Goal: Task Accomplishment & Management: Use online tool/utility

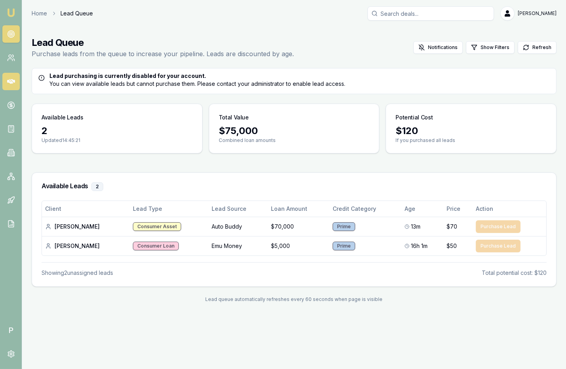
click at [14, 85] on link at bounding box center [10, 81] width 17 height 17
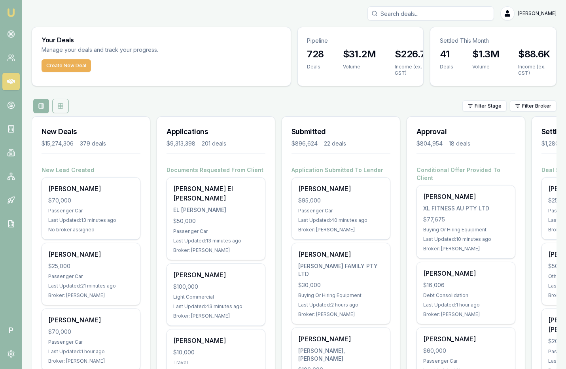
click at [62, 99] on button at bounding box center [60, 106] width 17 height 14
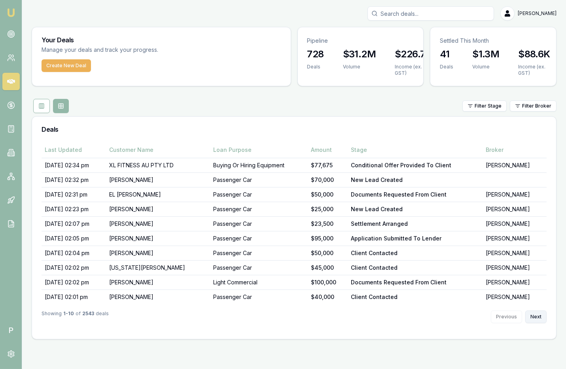
click at [539, 316] on button "Next" at bounding box center [535, 316] width 21 height 13
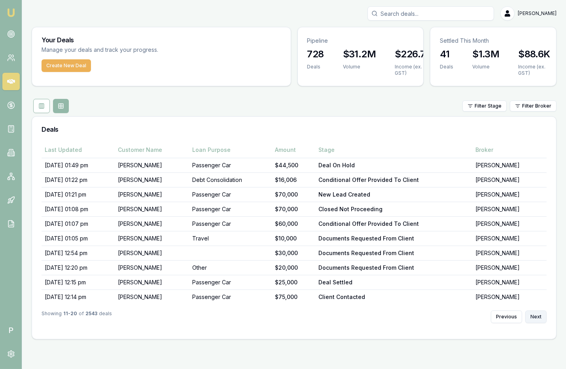
click at [539, 316] on button "Next" at bounding box center [535, 316] width 21 height 13
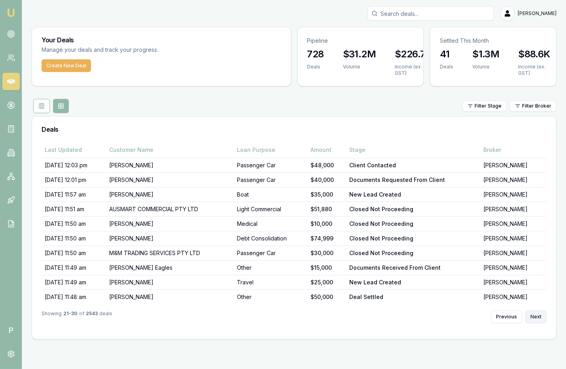
click at [539, 316] on button "Next" at bounding box center [535, 316] width 21 height 13
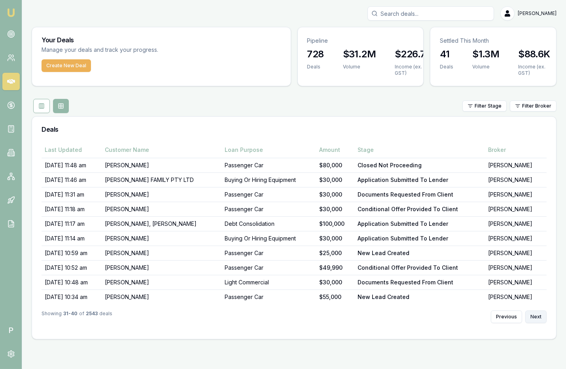
click at [539, 316] on button "Next" at bounding box center [535, 316] width 21 height 13
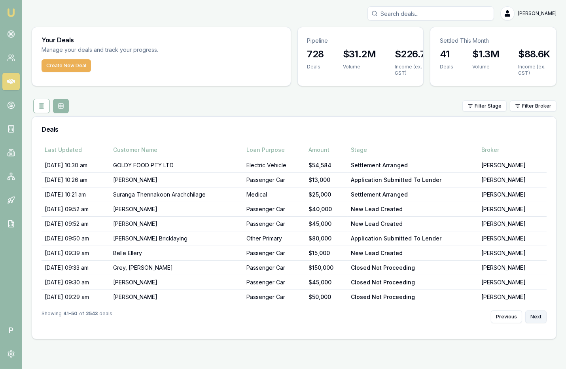
click at [539, 316] on button "Next" at bounding box center [535, 316] width 21 height 13
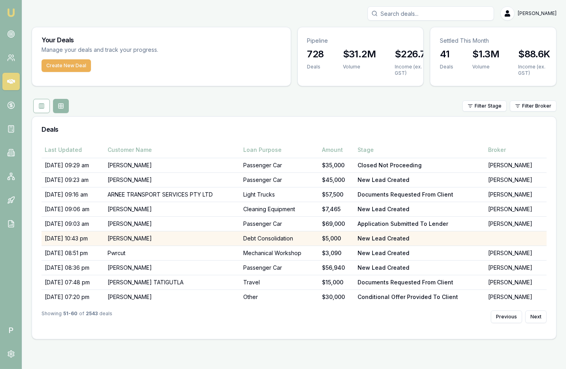
click at [179, 235] on td "Peter Snyders" at bounding box center [172, 238] width 136 height 15
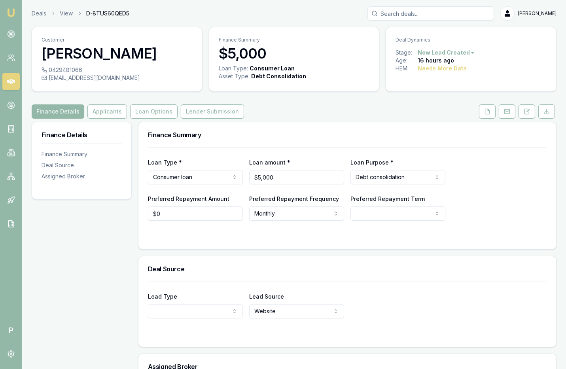
scroll to position [88, 0]
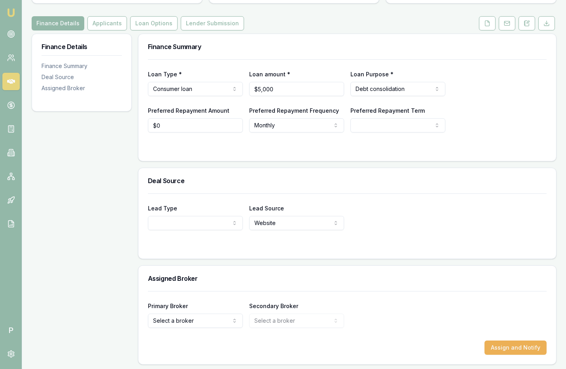
click at [164, 281] on html "Emu Broker P Deals View D-8TUS60QED5 Matt Leeburn Toggle Menu Customer Peter Sn…" at bounding box center [283, 96] width 566 height 369
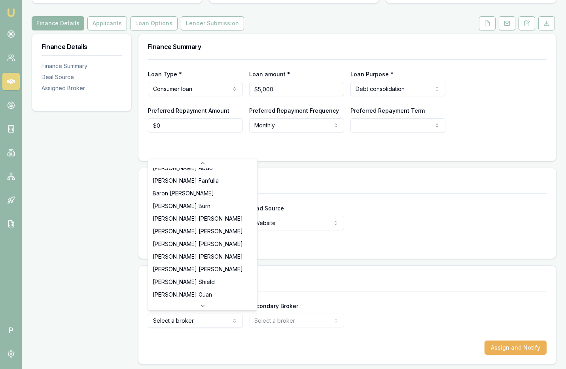
scroll to position [127, 0]
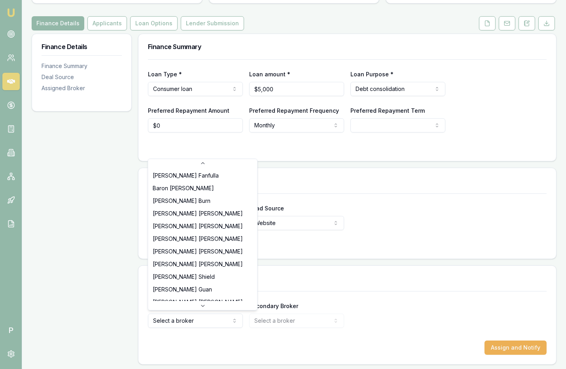
select select "U-NHCDP6WVWP"
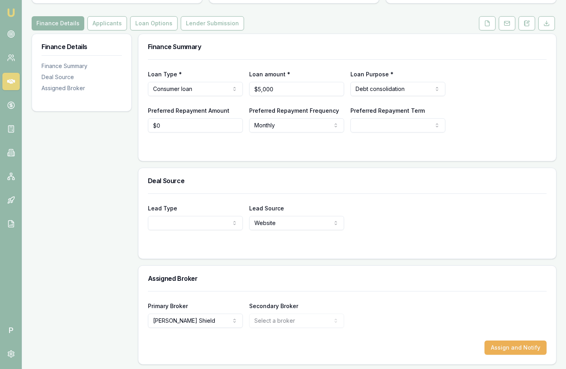
click at [417, 322] on div "Primary Broker Erin Shield Tas Tzimos Rachael Connors Stevette Gelavis Krish Ba…" at bounding box center [347, 314] width 399 height 27
click at [514, 349] on button "Assign and Notify" at bounding box center [515, 348] width 62 height 14
click at [12, 82] on icon at bounding box center [11, 81] width 8 height 5
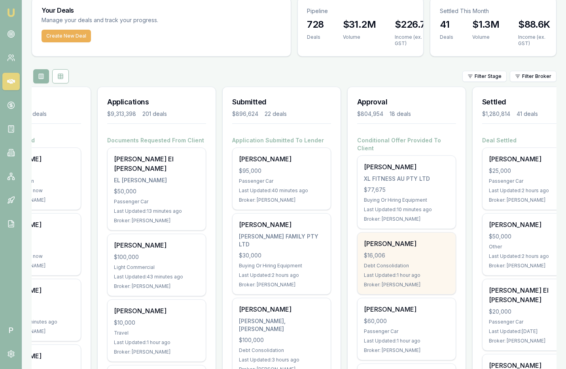
scroll to position [52, 0]
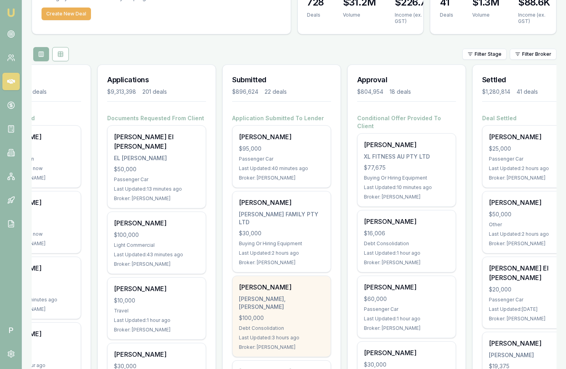
click at [280, 295] on div "Howarth-Smith, Ryan Patrick" at bounding box center [281, 303] width 85 height 16
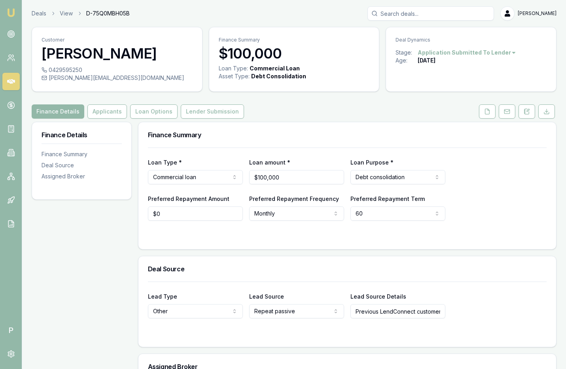
click at [13, 80] on icon at bounding box center [11, 81] width 8 height 5
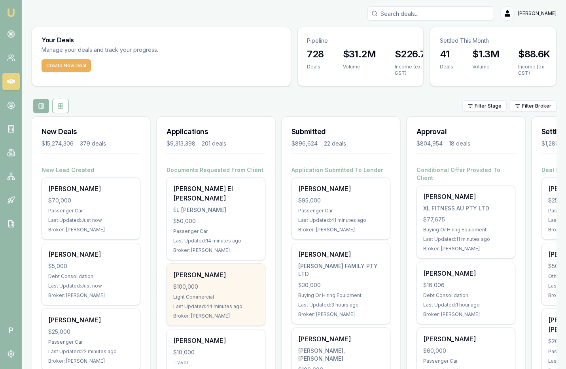
click at [214, 283] on div "$100,000" at bounding box center [215, 287] width 85 height 8
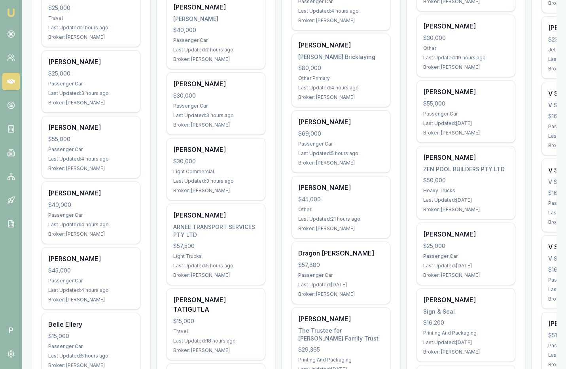
scroll to position [543, 0]
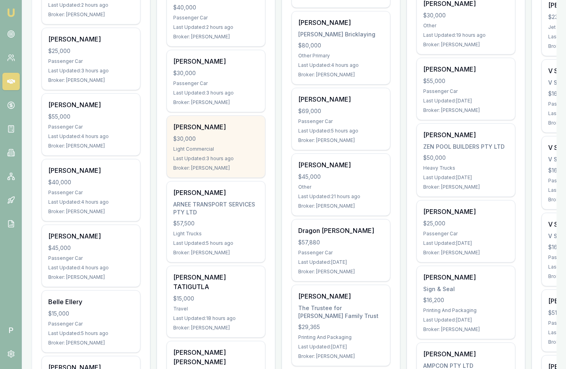
click at [220, 135] on div "$30,000" at bounding box center [215, 139] width 85 height 8
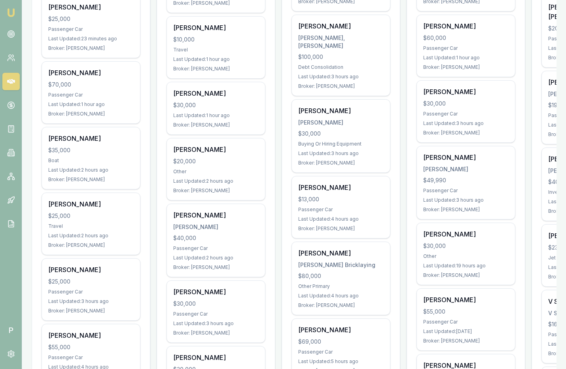
scroll to position [366, 0]
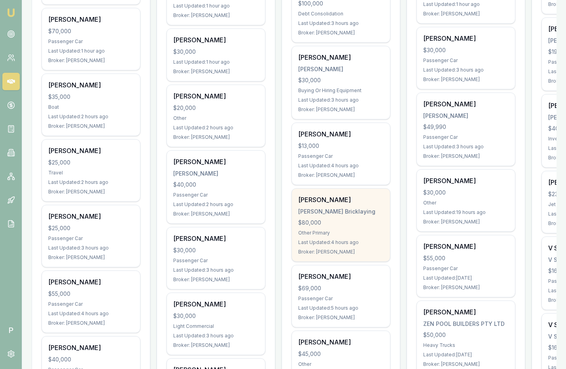
click at [363, 208] on div "Keily Bricklaying" at bounding box center [340, 212] width 85 height 8
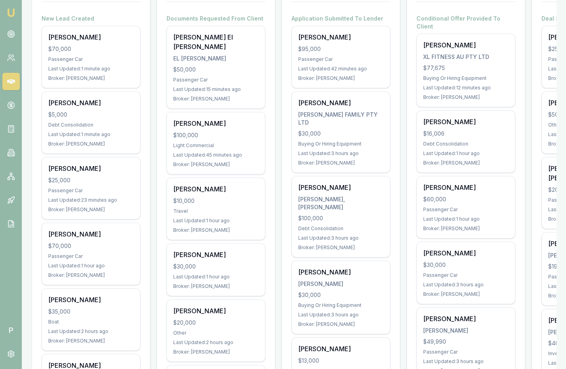
scroll to position [0, 0]
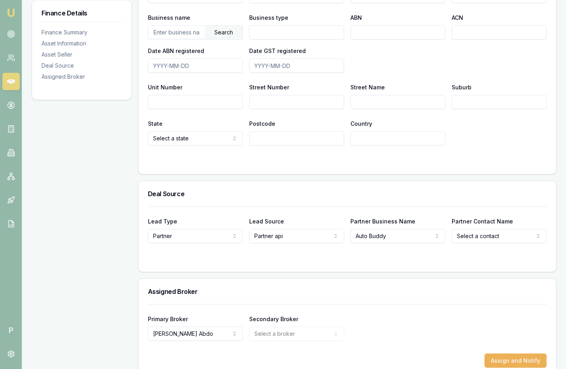
scroll to position [507, 0]
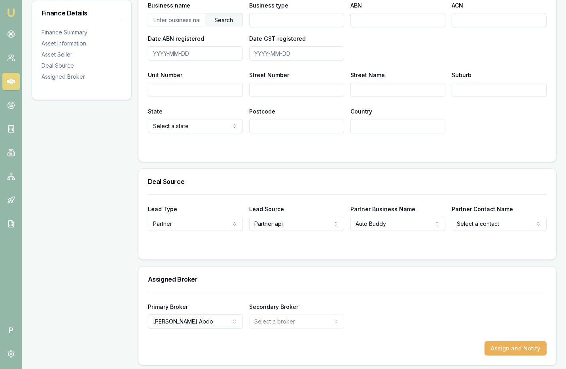
click at [13, 81] on icon at bounding box center [11, 81] width 8 height 5
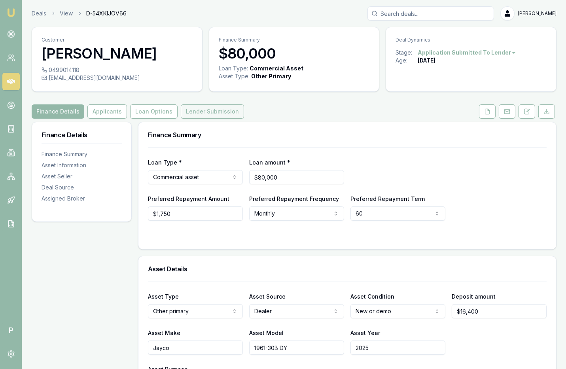
click at [204, 108] on button "Lender Submission" at bounding box center [212, 111] width 63 height 14
